Goal: Task Accomplishment & Management: Manage account settings

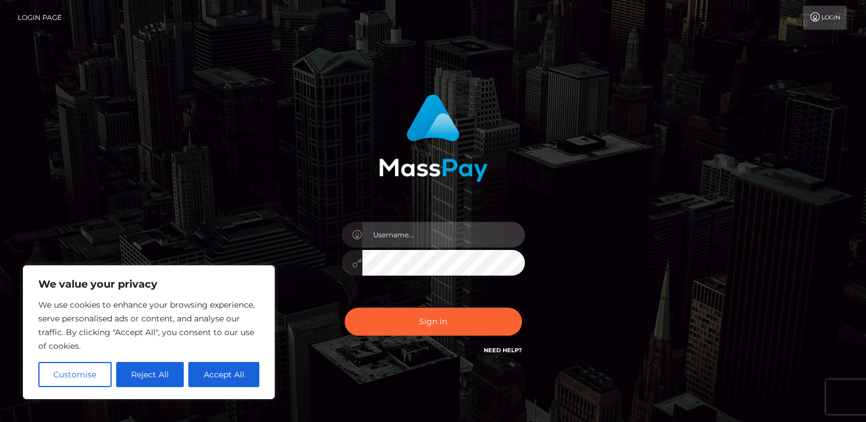
click at [436, 239] on input "text" at bounding box center [443, 235] width 162 height 26
drag, startPoint x: 479, startPoint y: 236, endPoint x: 366, endPoint y: 236, distance: 113.3
click at [366, 236] on input "basharalhoussein5@gmail.com" at bounding box center [443, 235] width 162 height 26
type input "[EMAIL_ADDRESS][DOMAIN_NAME]"
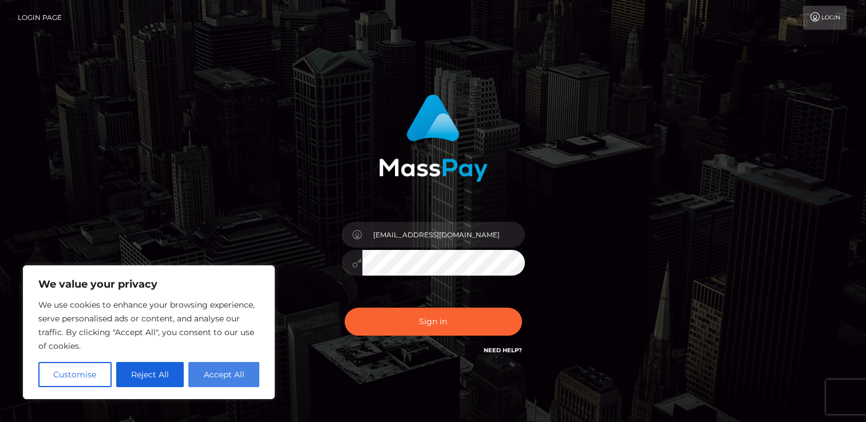
click at [224, 383] on button "Accept All" at bounding box center [223, 374] width 71 height 25
checkbox input "true"
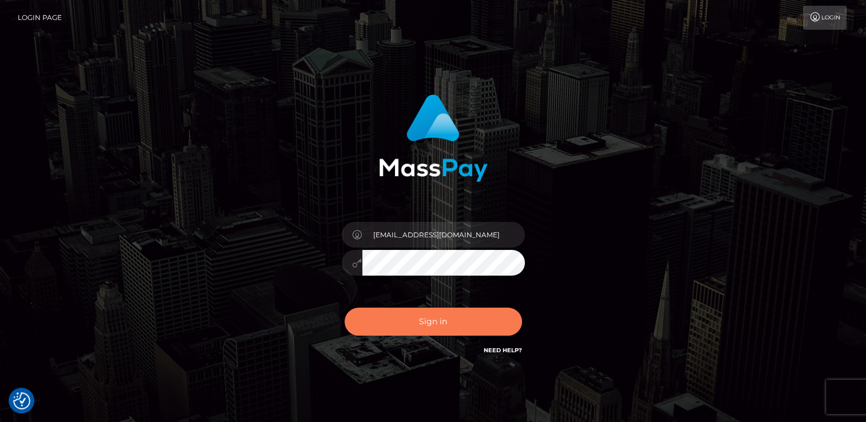
click at [404, 324] on button "Sign in" at bounding box center [432, 322] width 177 height 28
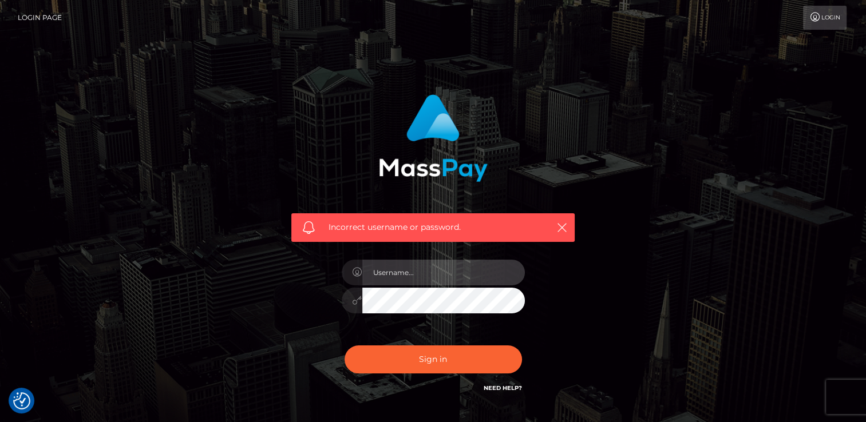
click at [391, 277] on input "text" at bounding box center [443, 273] width 162 height 26
type input "Basharalhoussein"
click at [560, 230] on icon "button" at bounding box center [561, 227] width 11 height 11
click at [562, 225] on icon "button" at bounding box center [561, 227] width 11 height 11
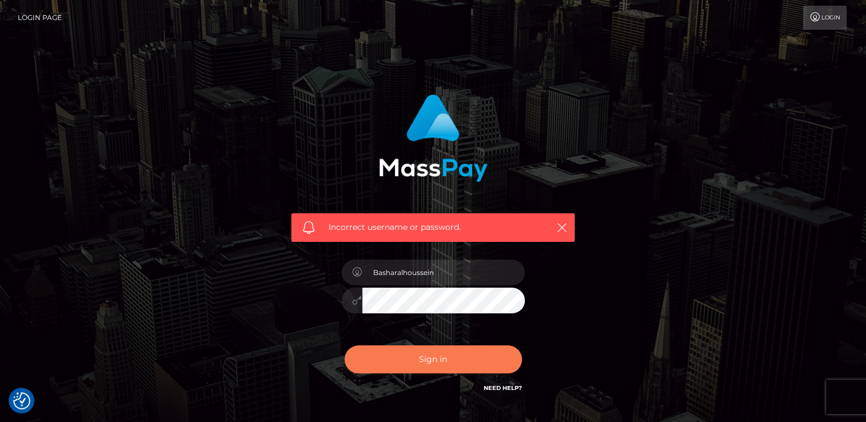
click at [445, 356] on button "Sign in" at bounding box center [432, 360] width 177 height 28
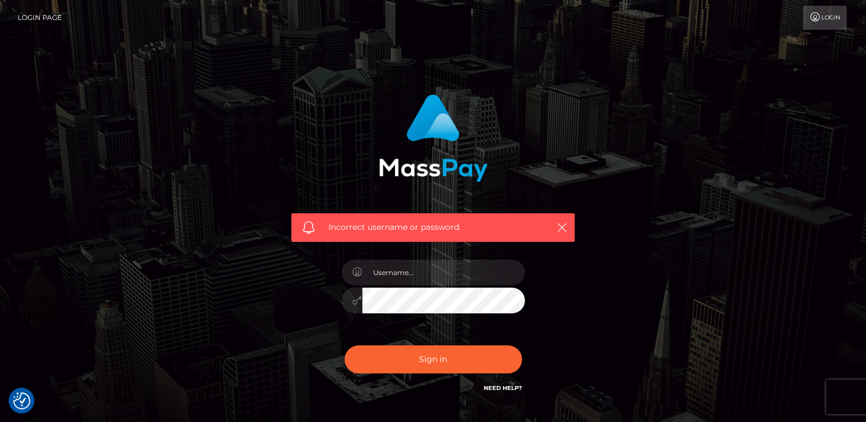
click at [811, 17] on icon at bounding box center [815, 17] width 12 height 9
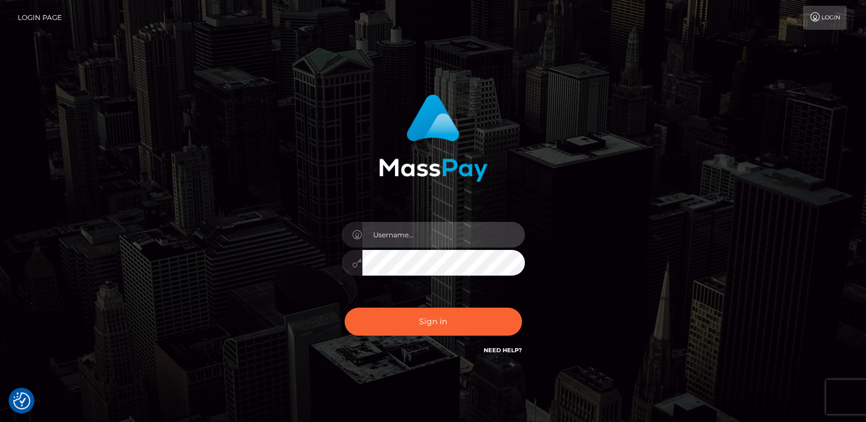
click at [431, 235] on input "text" at bounding box center [443, 235] width 162 height 26
type input "basharalhoussein5@gmail.com"
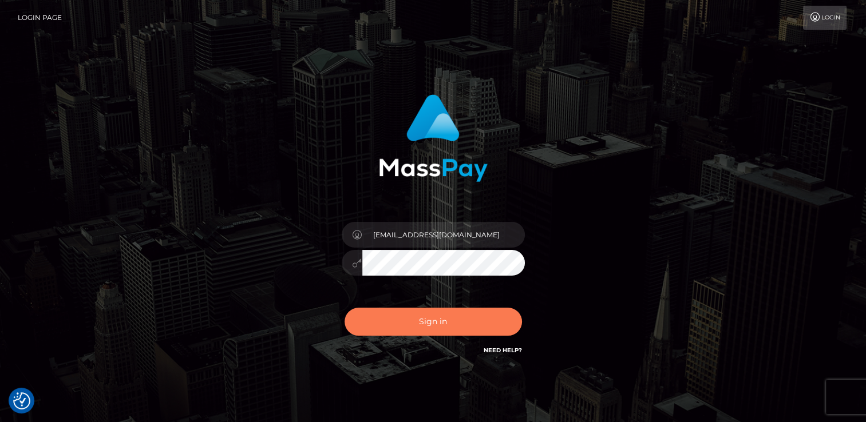
click at [452, 331] on button "Sign in" at bounding box center [432, 322] width 177 height 28
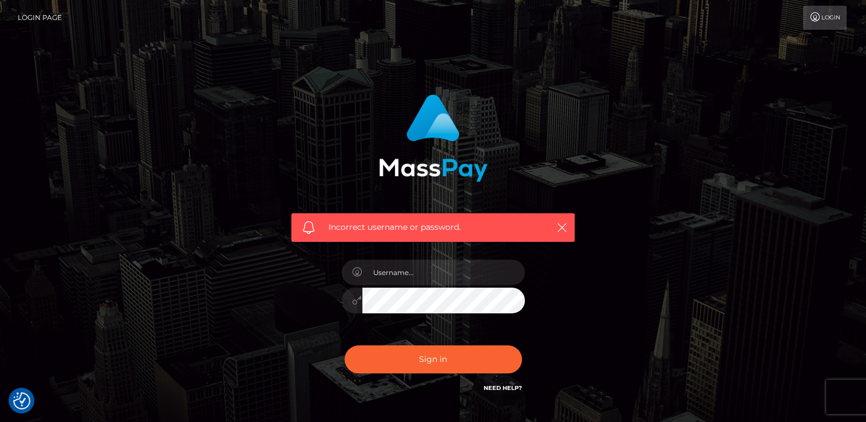
click at [499, 383] on h6 "Need Help?" at bounding box center [502, 388] width 38 height 10
click at [504, 389] on link "Need Help?" at bounding box center [502, 387] width 38 height 7
click at [494, 388] on link "Need Help?" at bounding box center [502, 387] width 38 height 7
click at [505, 384] on link "Need Help?" at bounding box center [502, 387] width 38 height 7
click at [504, 385] on link "Need Help?" at bounding box center [502, 387] width 38 height 7
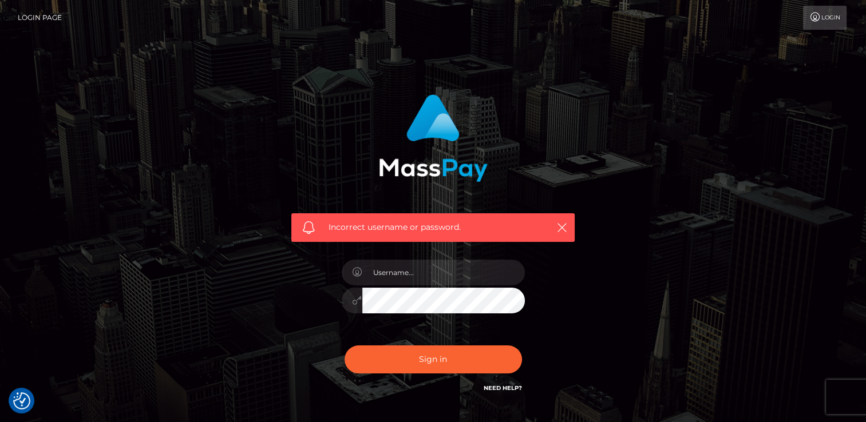
click at [334, 228] on span "Incorrect username or password." at bounding box center [432, 227] width 209 height 12
click at [375, 271] on input "text" at bounding box center [443, 273] width 162 height 26
click at [397, 276] on input "text" at bounding box center [443, 273] width 162 height 26
click at [392, 270] on input "text" at bounding box center [443, 273] width 162 height 26
type input "basharalhoussein5@gmail.com"
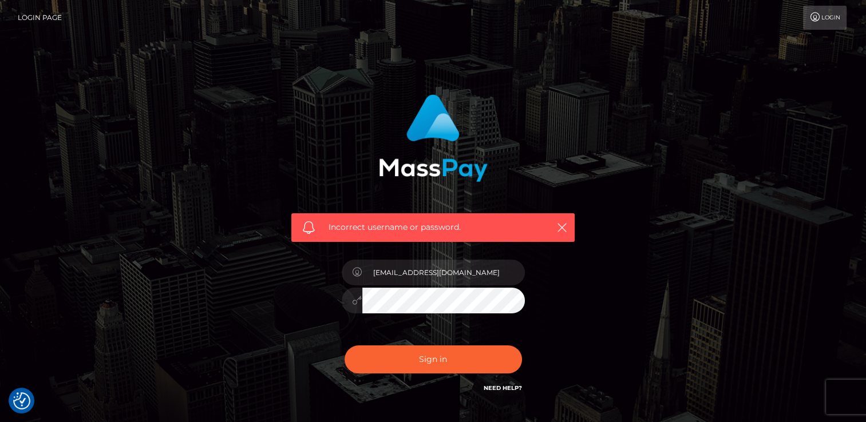
click at [344, 346] on button "Sign in" at bounding box center [432, 360] width 177 height 28
click at [388, 273] on input "text" at bounding box center [443, 273] width 162 height 26
type input "[EMAIL_ADDRESS][DOMAIN_NAME]"
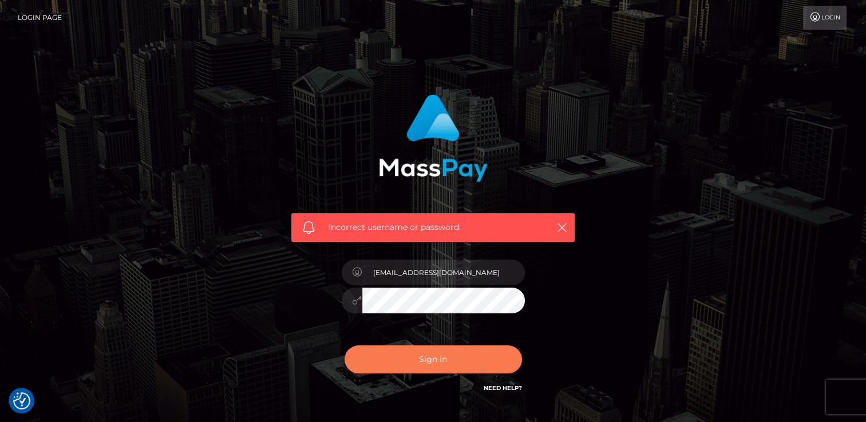
click at [465, 354] on button "Sign in" at bounding box center [432, 360] width 177 height 28
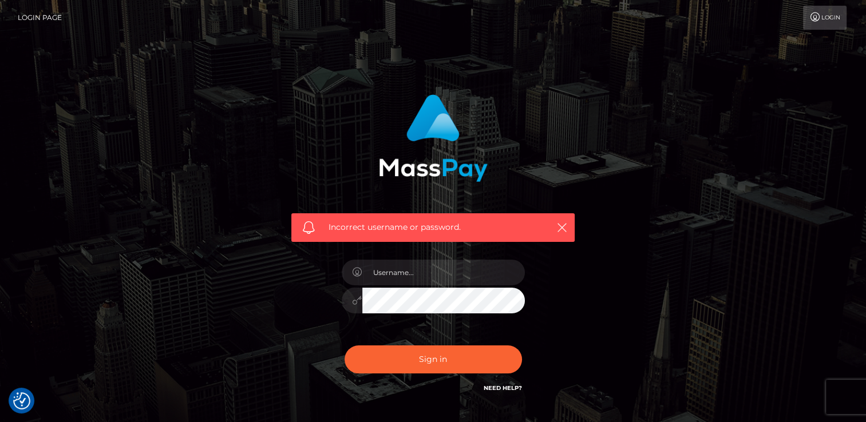
click at [45, 16] on link "Login Page" at bounding box center [40, 18] width 44 height 24
